Goal: Answer question/provide support: Share knowledge or assist other users

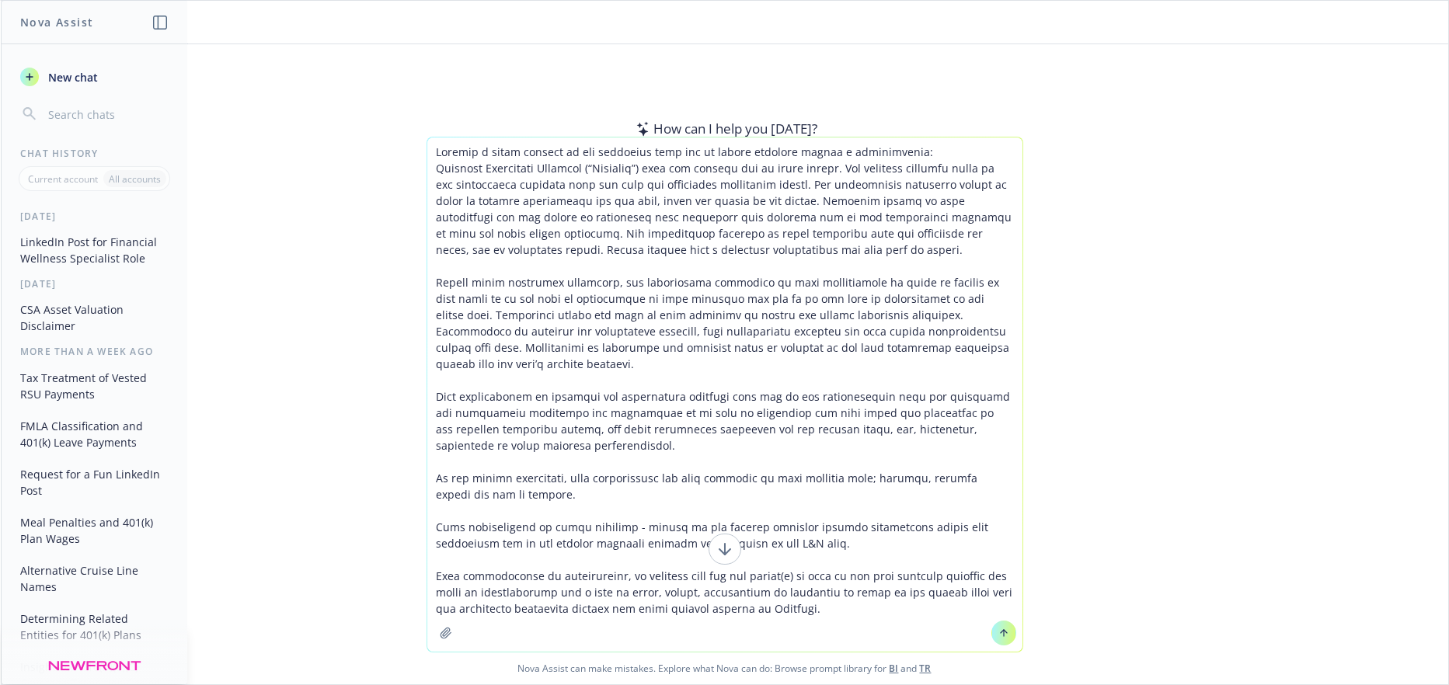
type textarea "Loremip d sitam consect ad eli seddoeius temp inc ut labore etdolore magnaa e a…"
click at [999, 637] on icon at bounding box center [1004, 633] width 11 height 11
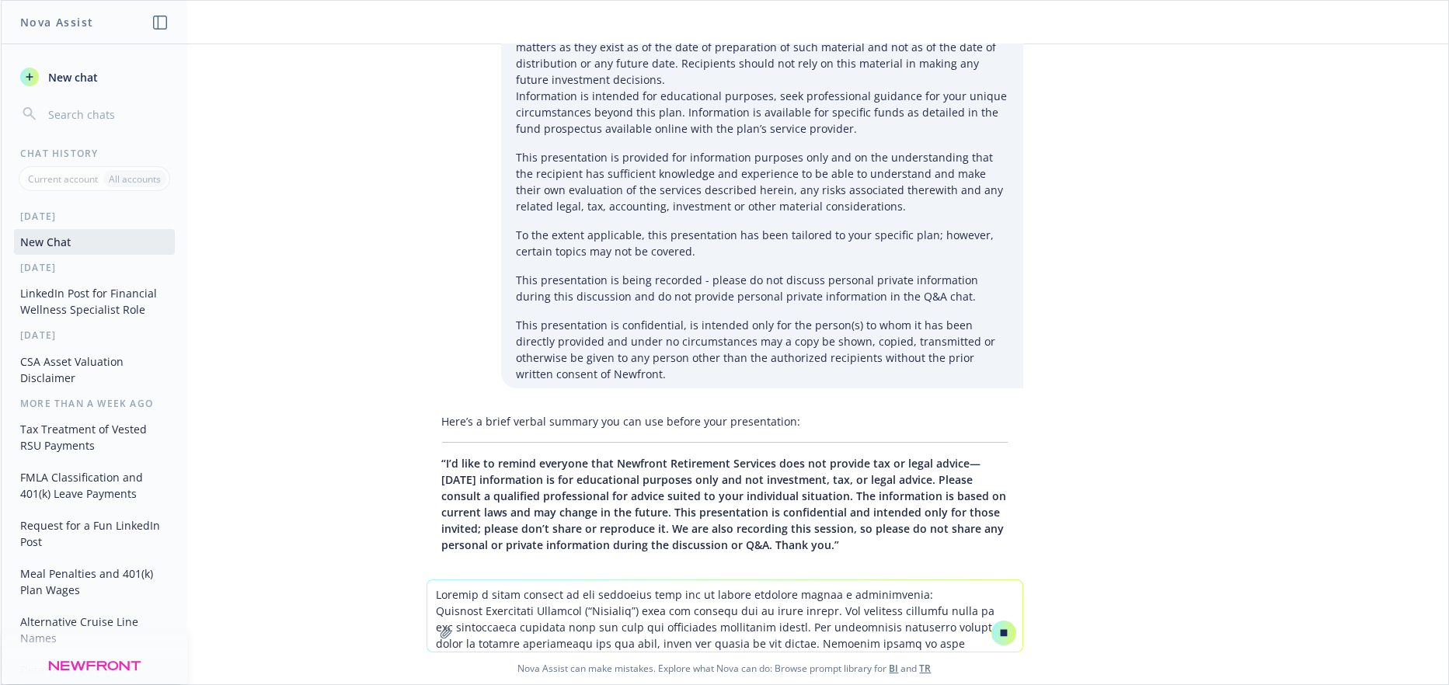
scroll to position [228, 0]
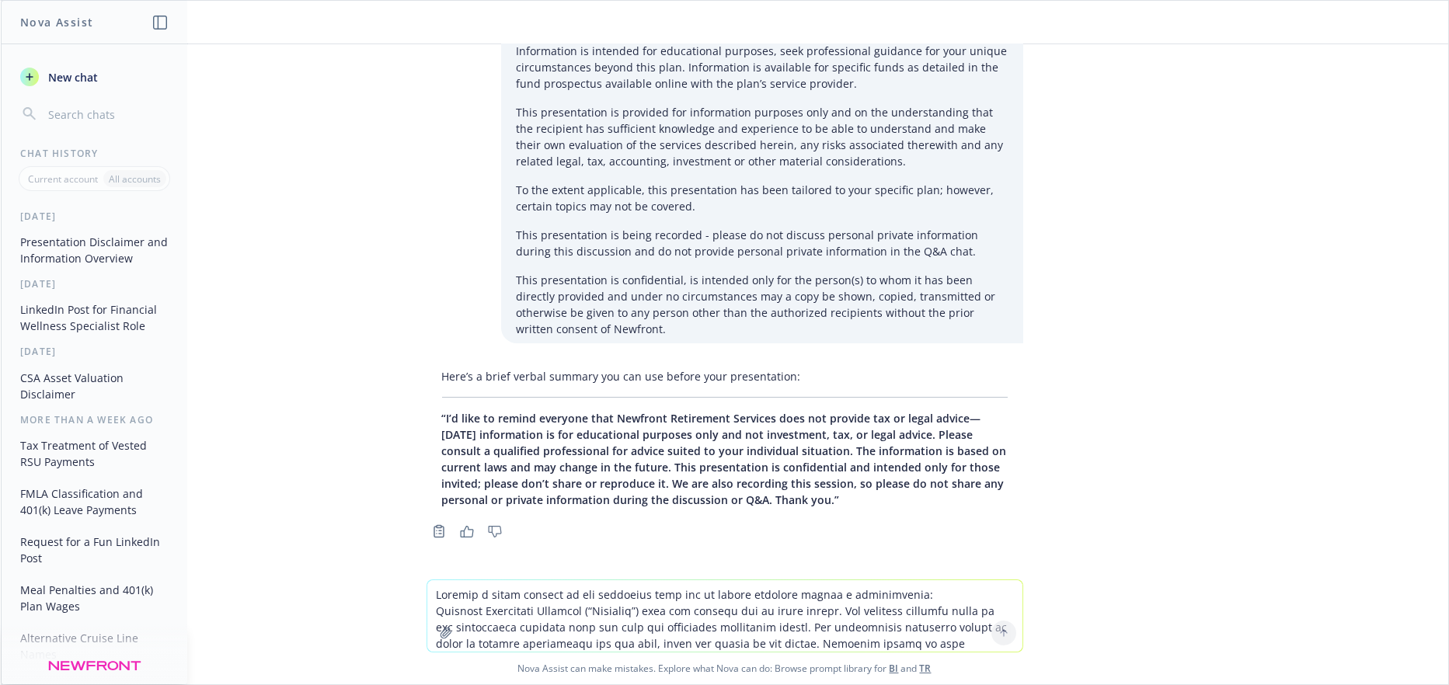
click at [427, 417] on div "Here’s a brief verbal summary you can use before your presentation: “I’d like t…" at bounding box center [725, 438] width 597 height 152
drag, startPoint x: 428, startPoint y: 413, endPoint x: 814, endPoint y: 504, distance: 396.1
click at [814, 504] on div "Here’s a brief verbal summary you can use before your presentation: “I’d like t…" at bounding box center [725, 438] width 597 height 152
copy span "“I’d like to remind everyone that Newfront Retirement Services does not provide…"
